Goal: Use online tool/utility: Utilize a website feature to perform a specific function

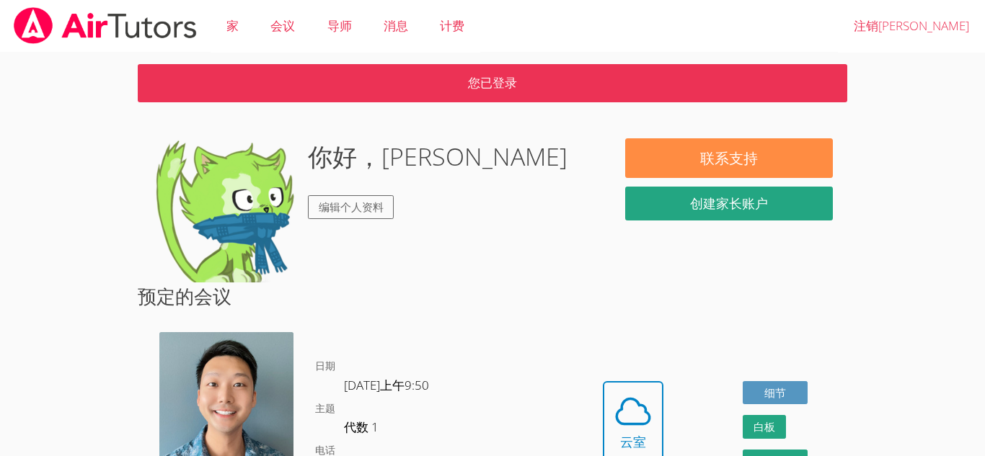
click at [916, 179] on body "家 会议 导师 消息 计费 注销露西 您已登录 你好，露西 编辑个人资料 联系支持 创建家长账户 预定的会议 张艾伦 日期 9月16日星期二上午9:50 主题…" at bounding box center [492, 228] width 985 height 456
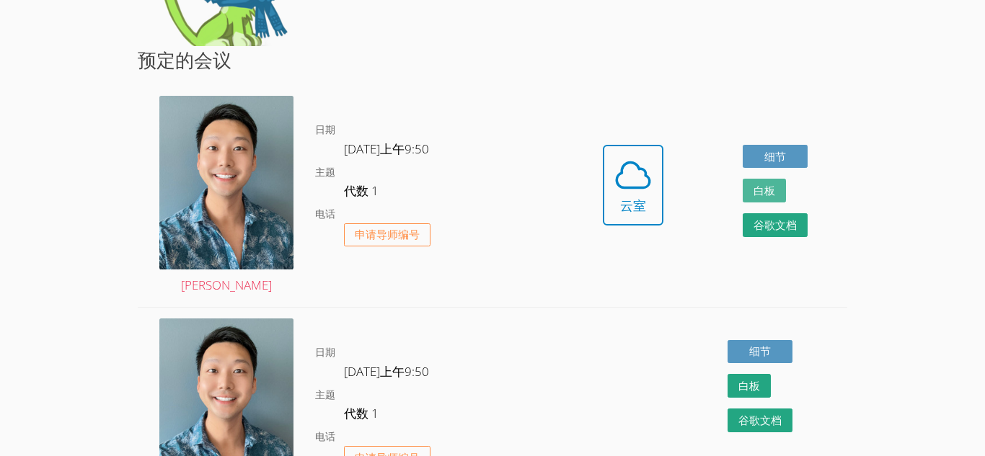
scroll to position [235, 0]
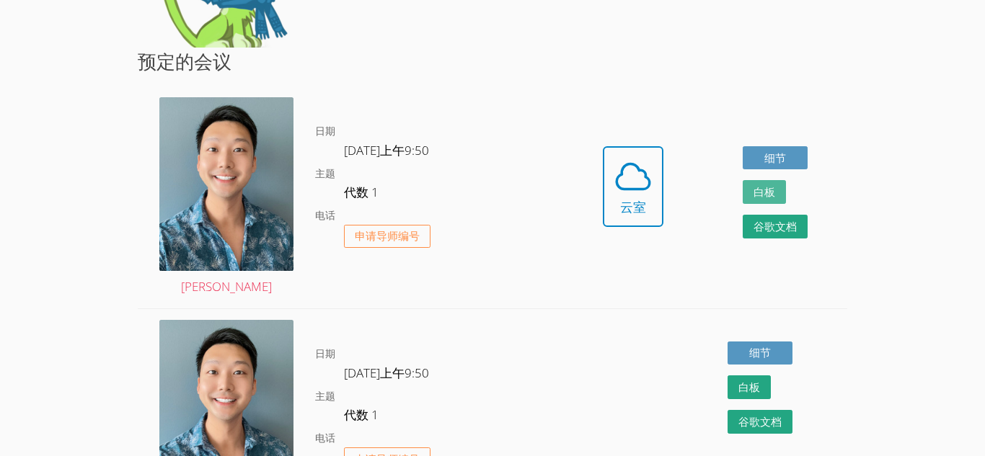
click at [766, 195] on font "白板" at bounding box center [764, 192] width 22 height 14
click at [639, 177] on icon at bounding box center [633, 176] width 40 height 40
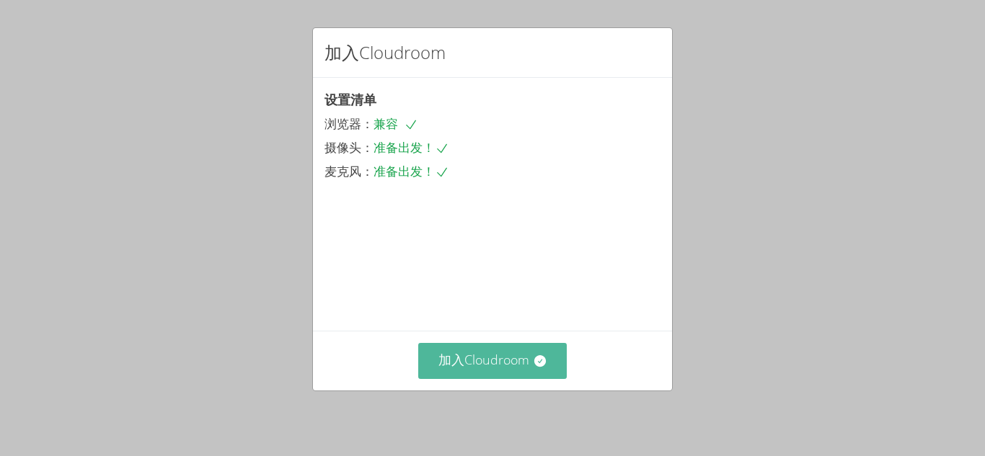
click at [544, 363] on icon at bounding box center [539, 361] width 12 height 12
